Goal: Transaction & Acquisition: Purchase product/service

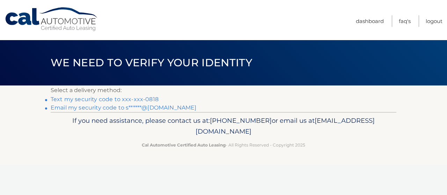
click at [110, 99] on link "Text my security code to xxx-xxx-0818" at bounding box center [105, 99] width 108 height 7
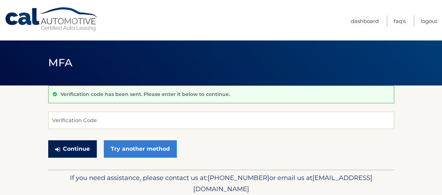
click at [92, 150] on button "Continue" at bounding box center [72, 148] width 49 height 17
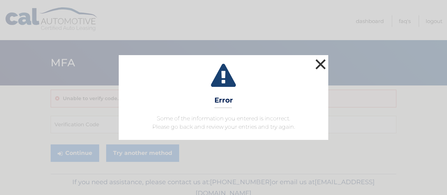
click at [322, 65] on button "×" at bounding box center [321, 64] width 14 height 14
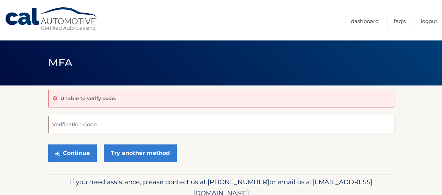
click at [84, 124] on input "Verification Code" at bounding box center [221, 124] width 346 height 17
type input "452121"
click at [48, 145] on button "Continue" at bounding box center [72, 153] width 49 height 17
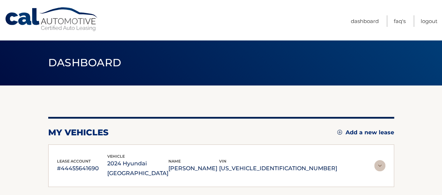
click at [87, 153] on div "lease account #44455641690 vehicle 2024 Hyundai TUCSON name STEPHANIE COHEN vin…" at bounding box center [221, 166] width 346 height 43
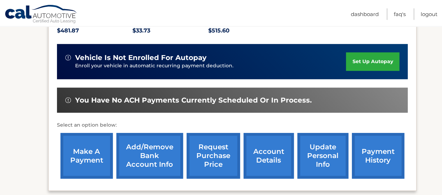
scroll to position [175, 0]
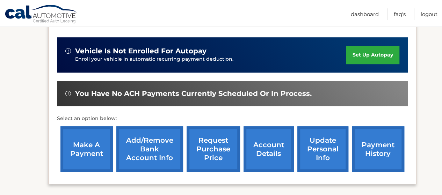
click at [79, 137] on link "make a payment" at bounding box center [86, 149] width 52 height 46
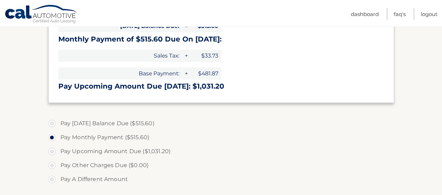
scroll to position [175, 0]
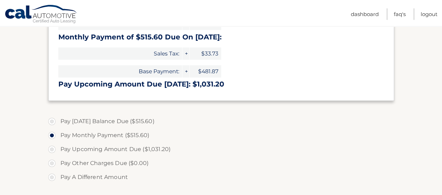
click at [53, 149] on label "Pay Upcoming Amount Due ($1,031.20)" at bounding box center [221, 150] width 346 height 14
click at [53, 149] on input "Pay Upcoming Amount Due ($1,031.20)" at bounding box center [54, 148] width 7 height 11
radio input "true"
type input "1031.20"
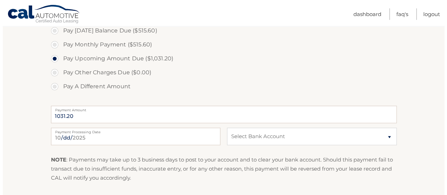
scroll to position [280, 0]
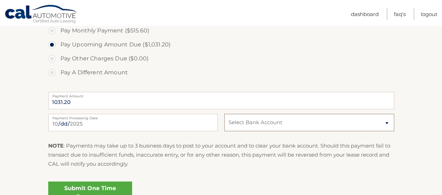
click at [254, 123] on select "Select Bank Account Checking TD BANK, NA *****1986 Checking JPMORGAN CHASE BANK…" at bounding box center [308, 122] width 169 height 17
select select "ZTczMzViNzUtYjZjYS00NTY1LTg5YjMtNzQ2YzliY2VmYzZk"
click at [224, 114] on select "Select Bank Account Checking TD BANK, NA *****1986 Checking JPMORGAN CHASE BANK…" at bounding box center [308, 122] width 169 height 17
click at [66, 188] on link "Submit One Time Payment" at bounding box center [90, 193] width 84 height 22
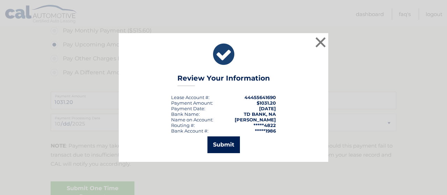
click at [234, 143] on button "Submit" at bounding box center [224, 145] width 32 height 17
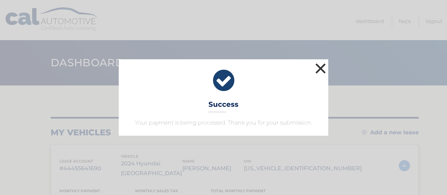
click at [316, 65] on button "×" at bounding box center [321, 68] width 14 height 14
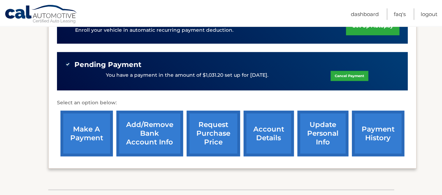
scroll to position [210, 0]
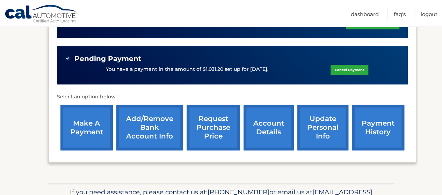
click at [390, 119] on link "payment history" at bounding box center [378, 128] width 52 height 46
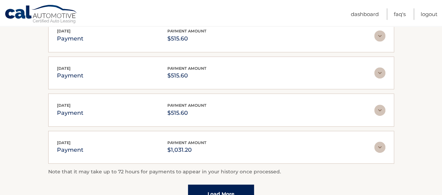
scroll to position [210, 0]
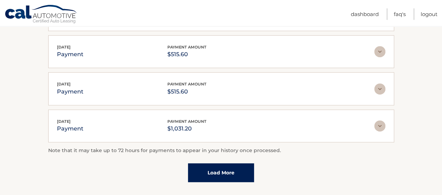
click at [384, 121] on img at bounding box center [379, 126] width 11 height 11
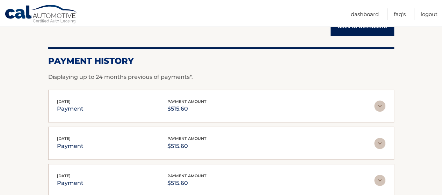
scroll to position [70, 0]
